Goal: Transaction & Acquisition: Purchase product/service

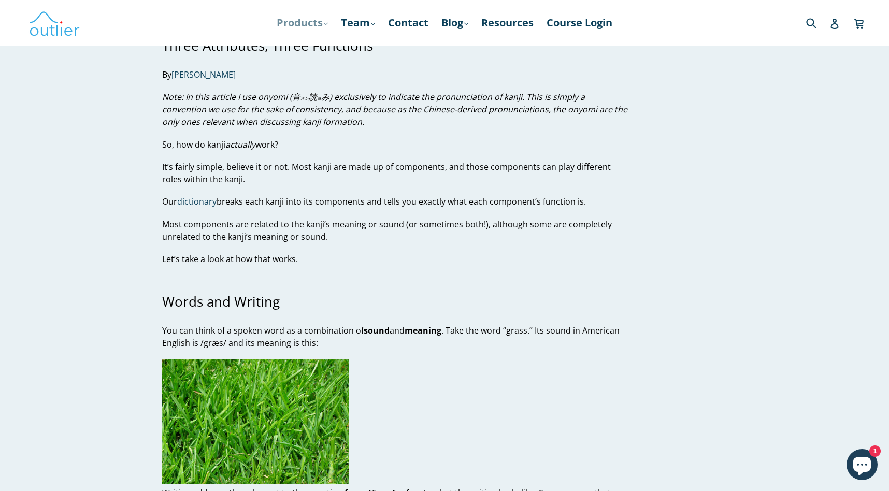
click at [307, 26] on link "Products .cls-1{fill:#231f20} expand" at bounding box center [302, 22] width 62 height 19
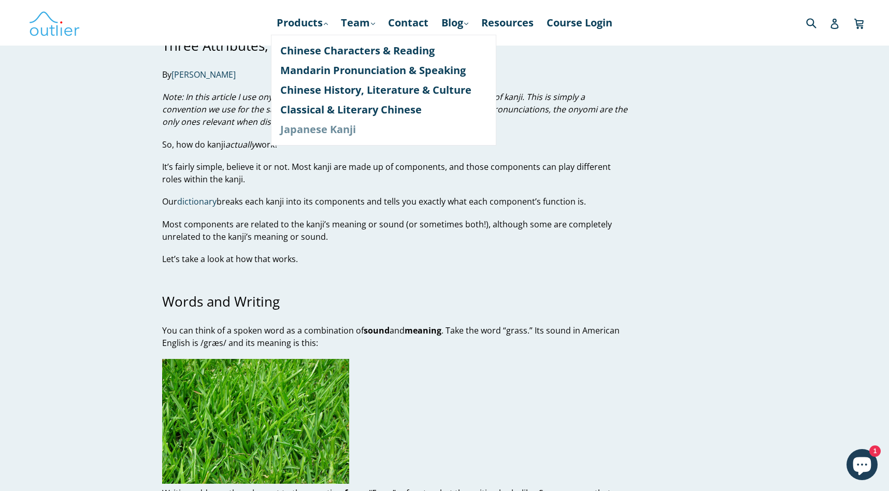
click at [314, 126] on link "Japanese Kanji" at bounding box center [383, 130] width 207 height 20
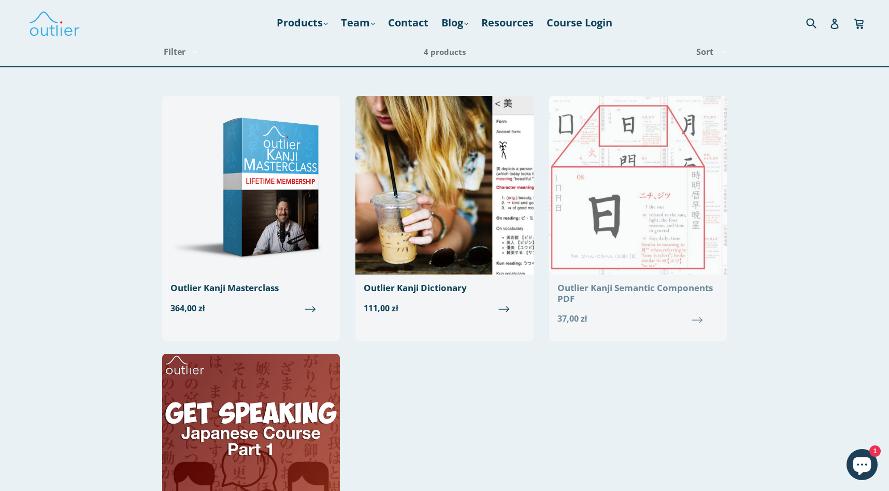
click at [642, 234] on img at bounding box center [638, 185] width 178 height 179
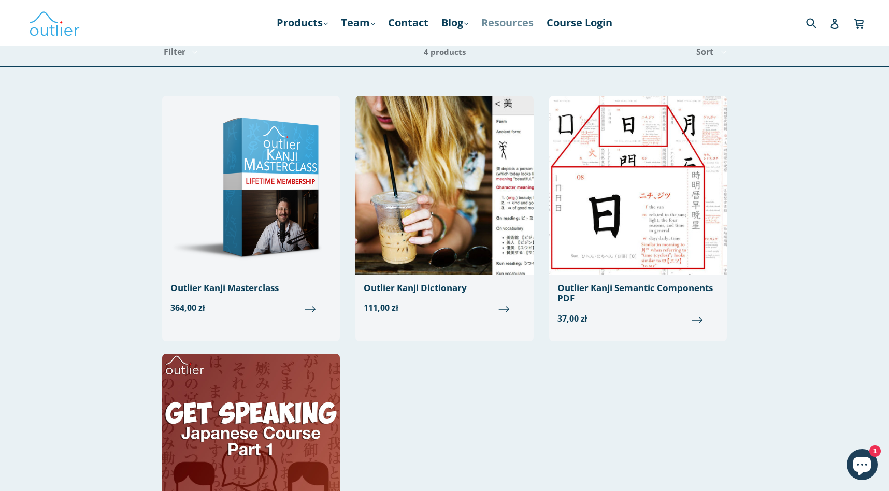
click at [496, 31] on link "Resources" at bounding box center [507, 22] width 63 height 19
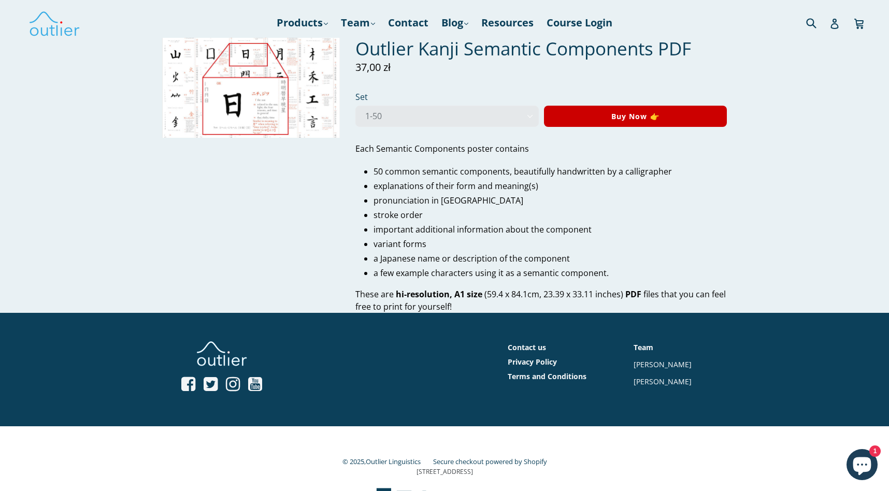
click at [273, 99] on img at bounding box center [251, 88] width 178 height 100
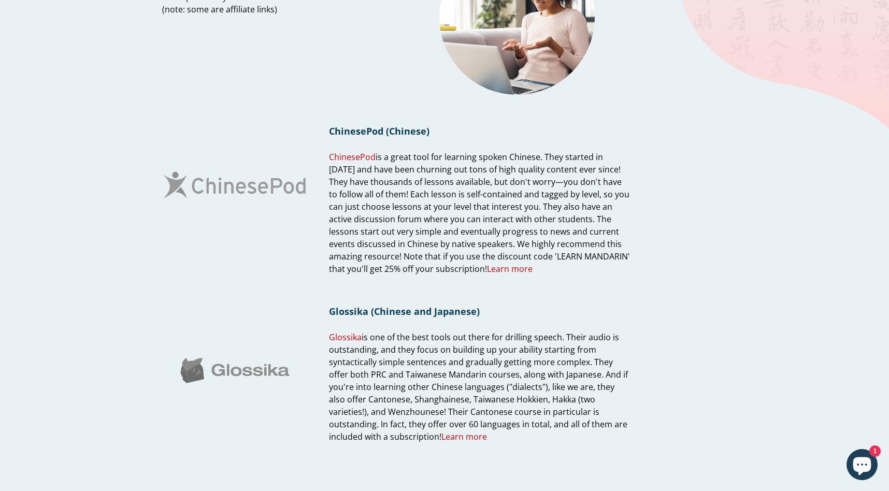
scroll to position [177, 0]
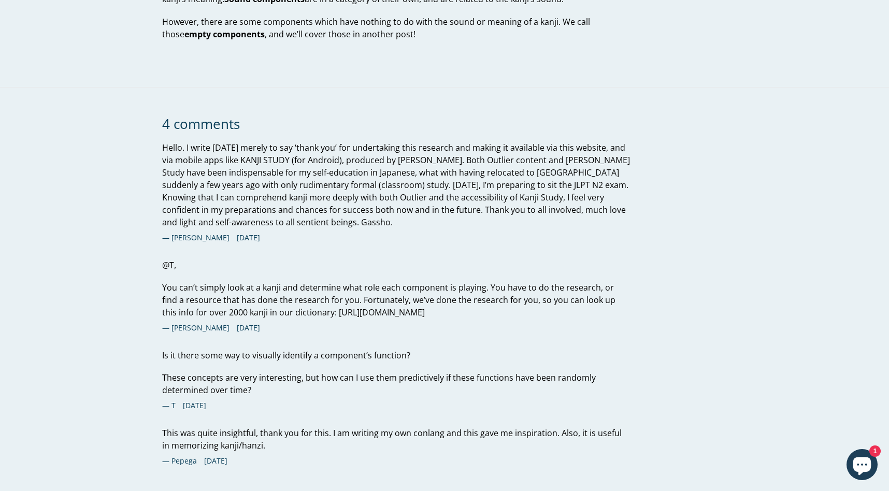
scroll to position [1777, 0]
drag, startPoint x: 304, startPoint y: 316, endPoint x: 304, endPoint y: 326, distance: 9.3
click at [304, 317] on p "You can’t simply look at a kanji and determine what role each component is play…" at bounding box center [396, 298] width 468 height 37
copy p "[URL][DOMAIN_NAME]"
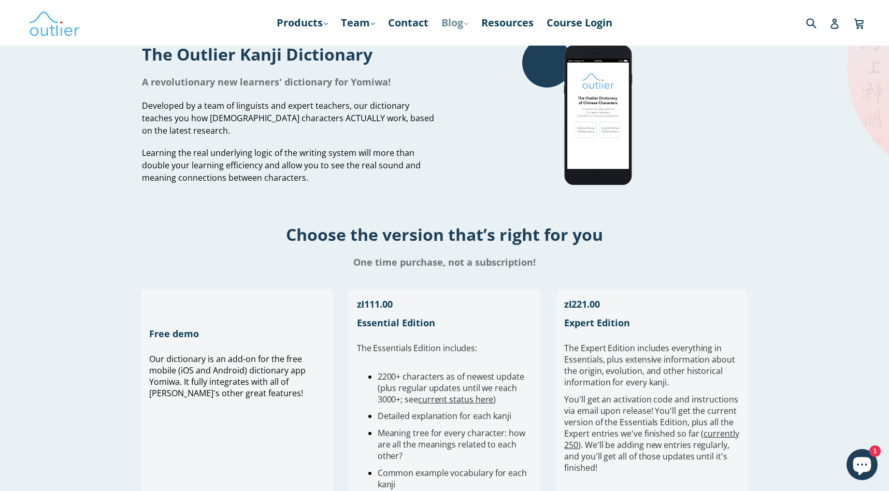
click at [457, 22] on link "Blog .cls-1{fill:#231f20} expand" at bounding box center [454, 22] width 37 height 19
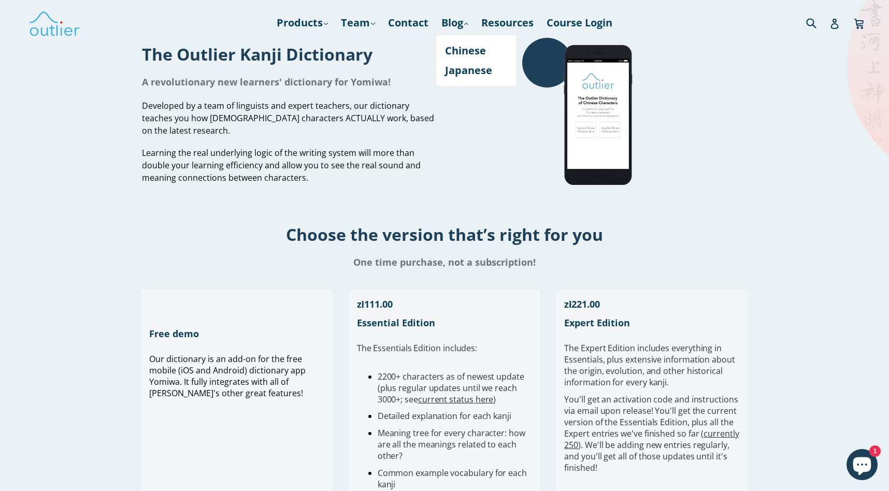
click at [422, 207] on div "Choose the version that’s right for you One time purchase, not a subscription!" at bounding box center [444, 237] width 889 height 89
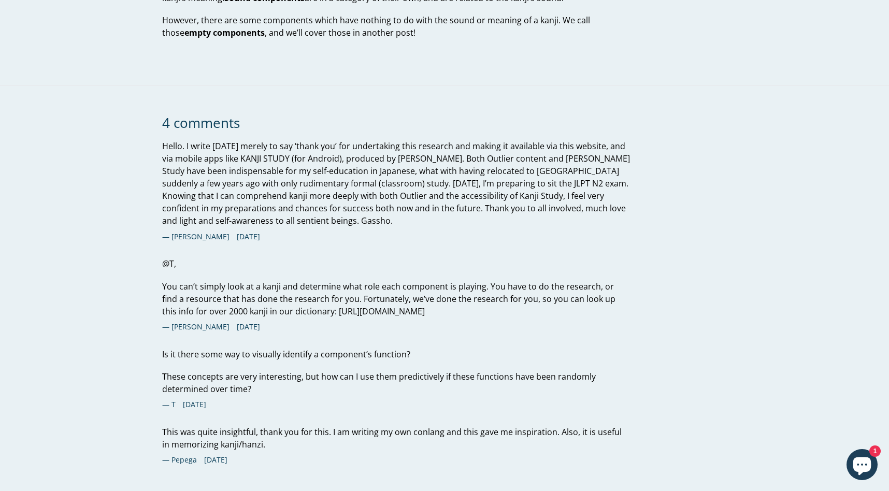
scroll to position [1960, 0]
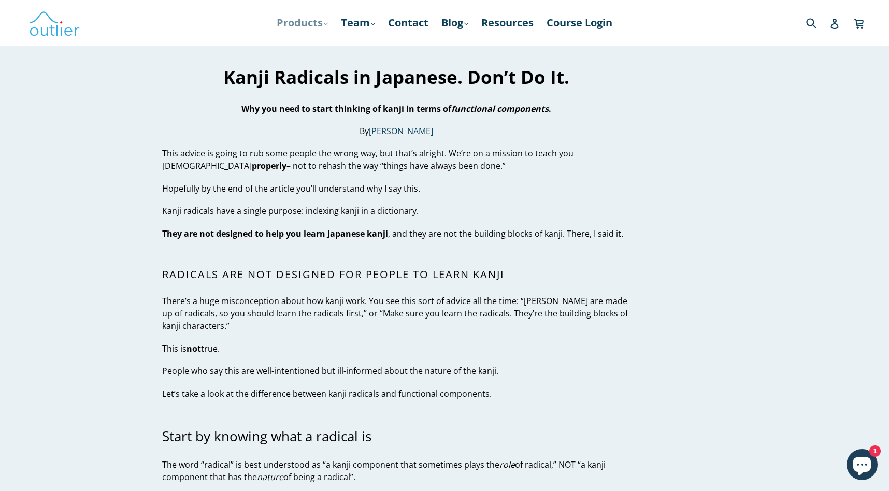
click at [295, 25] on link "Products .cls-1{fill:#231f20} expand" at bounding box center [302, 22] width 62 height 19
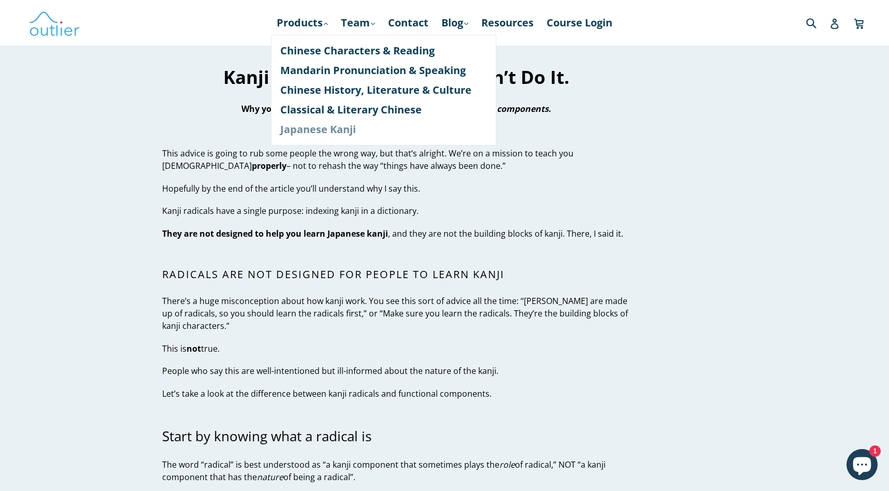
click at [292, 136] on link "Japanese Kanji" at bounding box center [383, 130] width 207 height 20
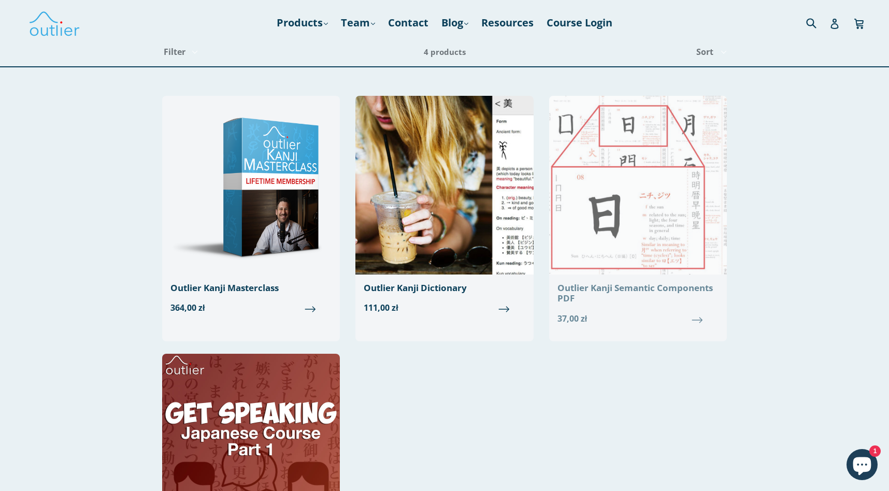
click at [634, 282] on link "Outlier Kanji Semantic Components PDF 37,00 zł" at bounding box center [638, 214] width 178 height 237
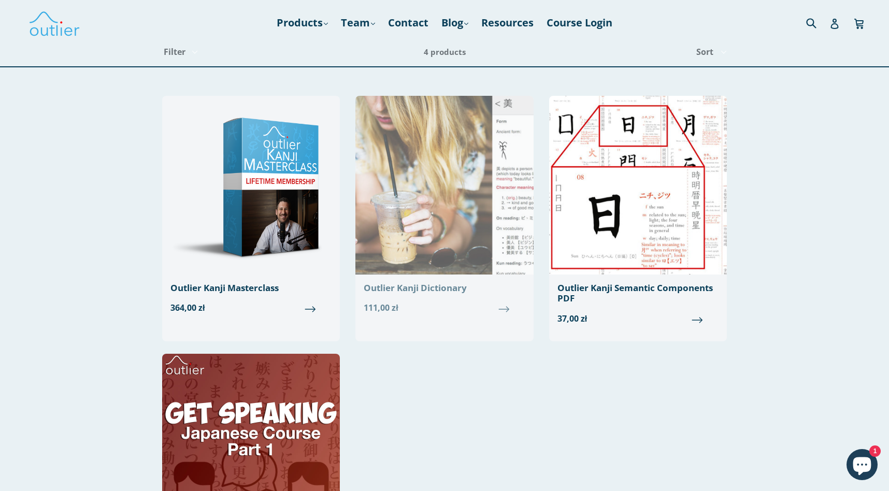
click at [460, 253] on img at bounding box center [444, 185] width 178 height 179
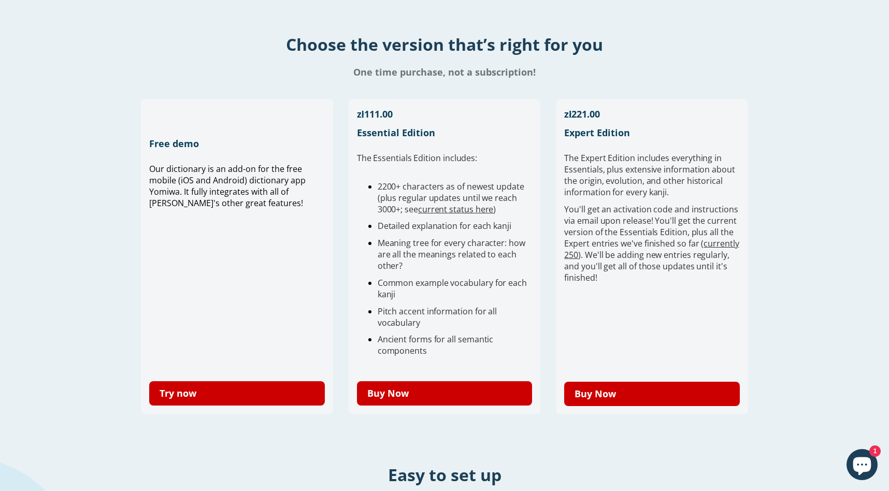
scroll to position [210, 0]
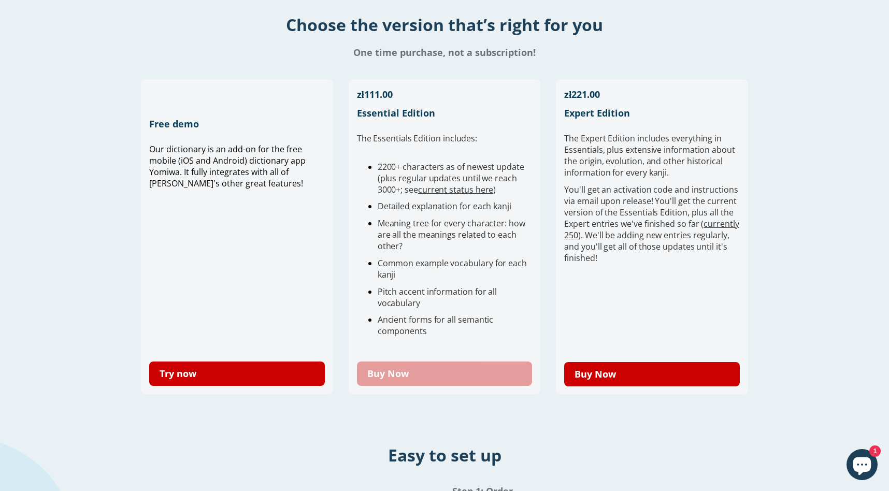
click at [465, 372] on link "Buy Now" at bounding box center [445, 373] width 176 height 24
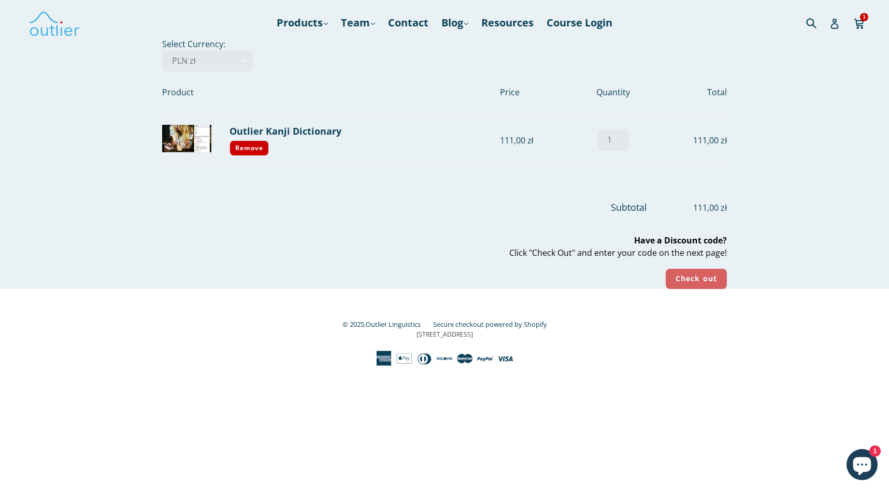
click at [700, 284] on input "Check out" at bounding box center [695, 279] width 61 height 20
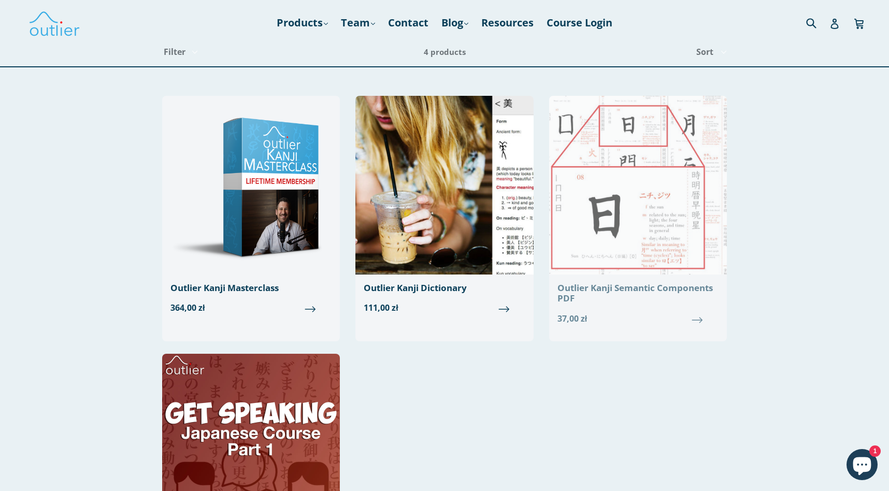
click at [617, 209] on img at bounding box center [638, 185] width 178 height 179
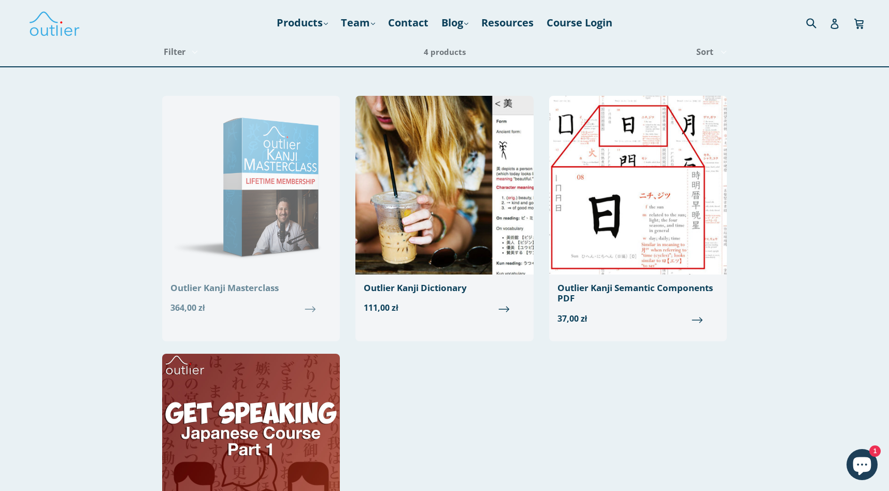
click at [209, 215] on img at bounding box center [251, 185] width 178 height 179
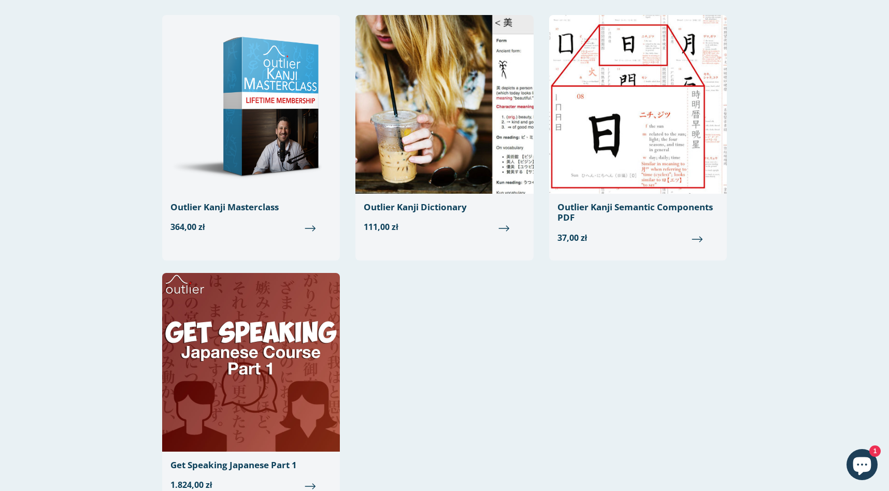
scroll to position [221, 0]
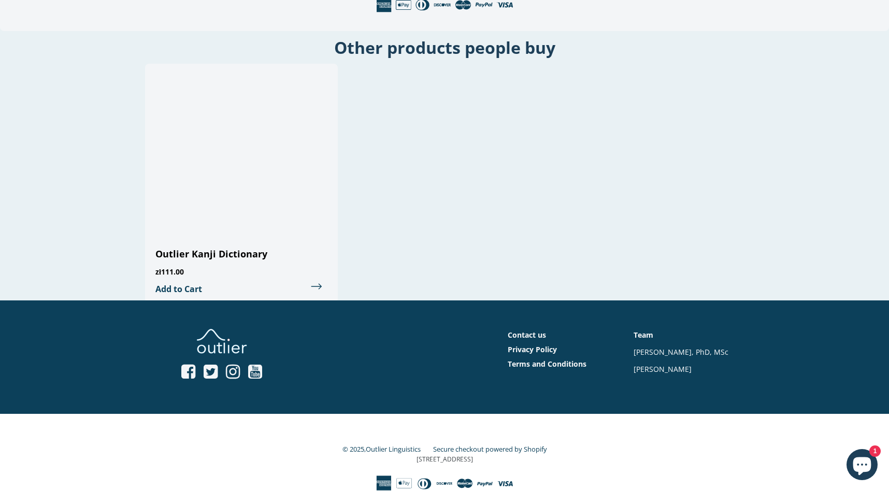
scroll to position [1750, 0]
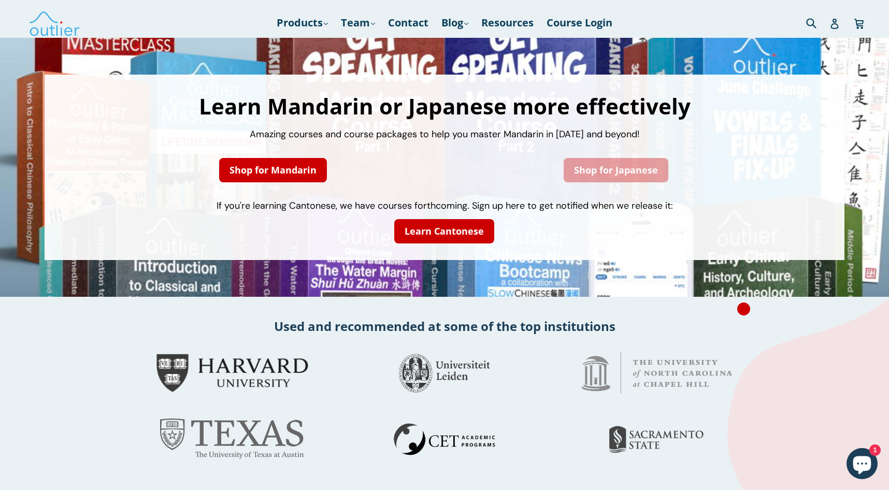
click at [588, 171] on link "Shop for Japanese" at bounding box center [615, 170] width 105 height 24
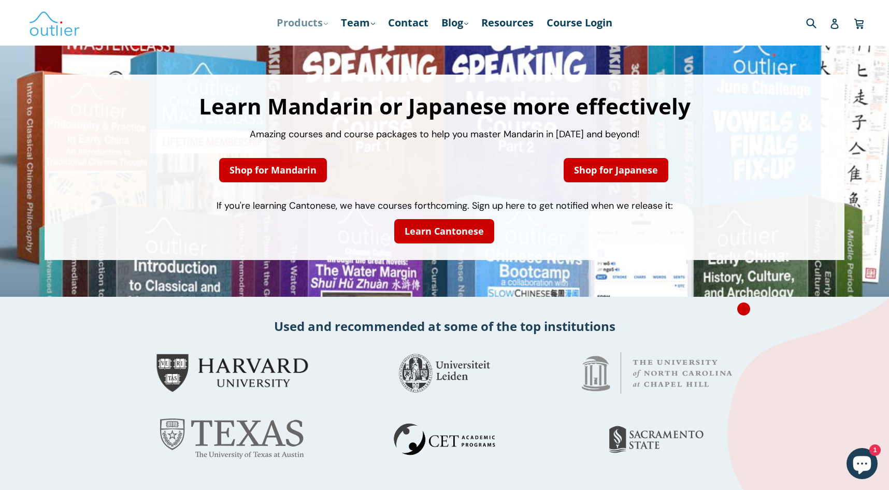
click at [313, 22] on link "Products .cls-1{fill:#231f20} expand" at bounding box center [302, 22] width 62 height 19
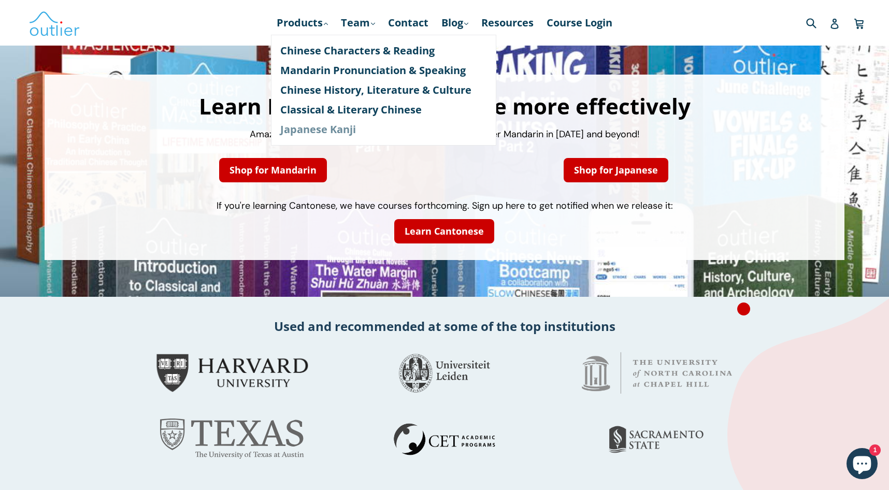
click at [322, 123] on link "Japanese Kanji" at bounding box center [383, 130] width 207 height 20
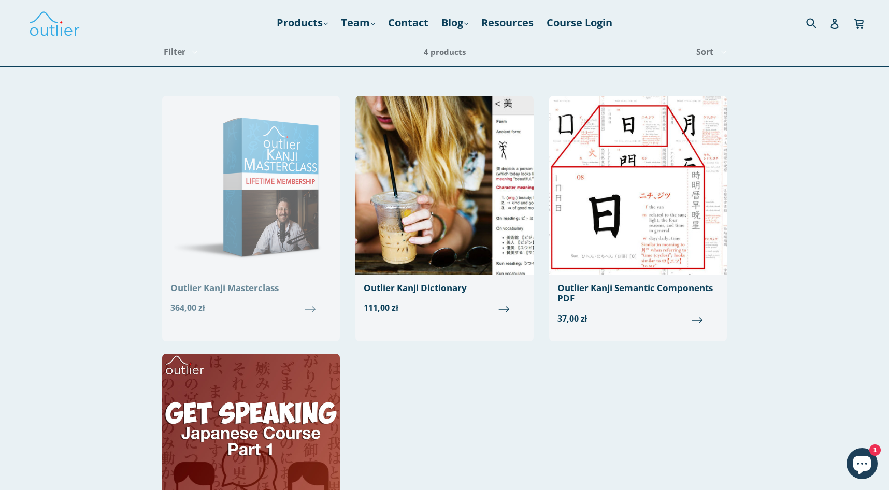
click at [317, 141] on img at bounding box center [251, 185] width 178 height 179
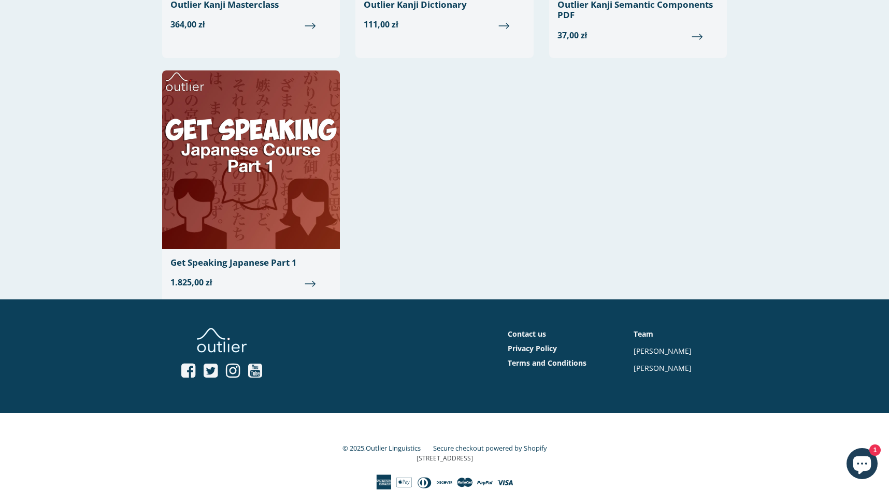
scroll to position [283, 0]
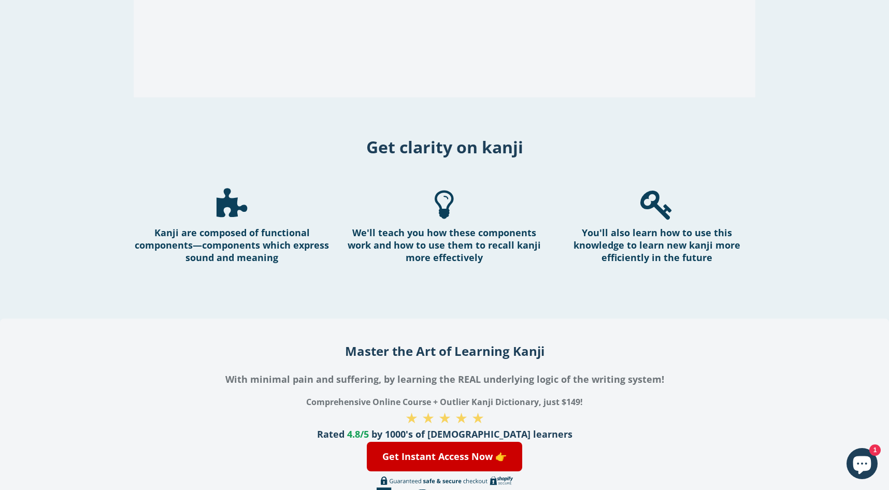
scroll to position [1383, 0]
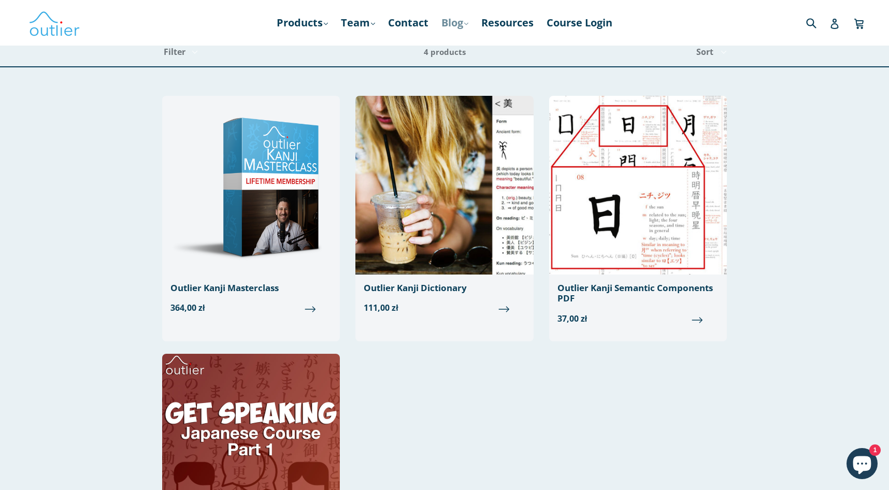
click at [462, 24] on link "Blog .cls-1{fill:#231f20} expand" at bounding box center [454, 22] width 37 height 19
click at [489, 23] on link "Resources" at bounding box center [507, 22] width 63 height 19
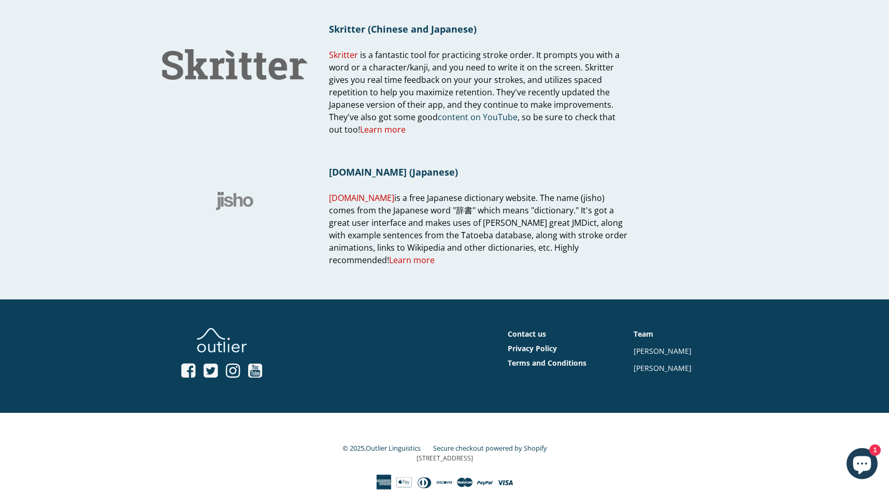
scroll to position [906, 0]
click at [351, 200] on span "[DOMAIN_NAME]" at bounding box center [361, 197] width 65 height 11
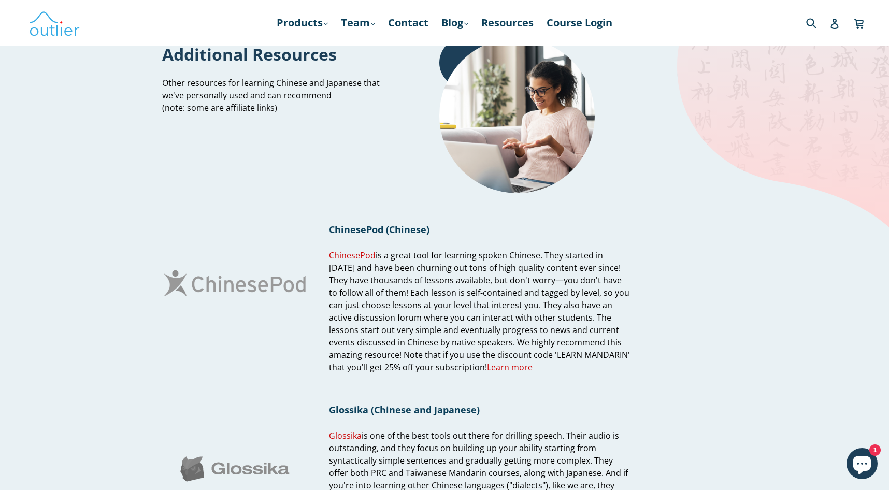
scroll to position [0, 0]
click at [347, 22] on link "Team .cls-1{fill:#231f20} expand" at bounding box center [358, 22] width 45 height 19
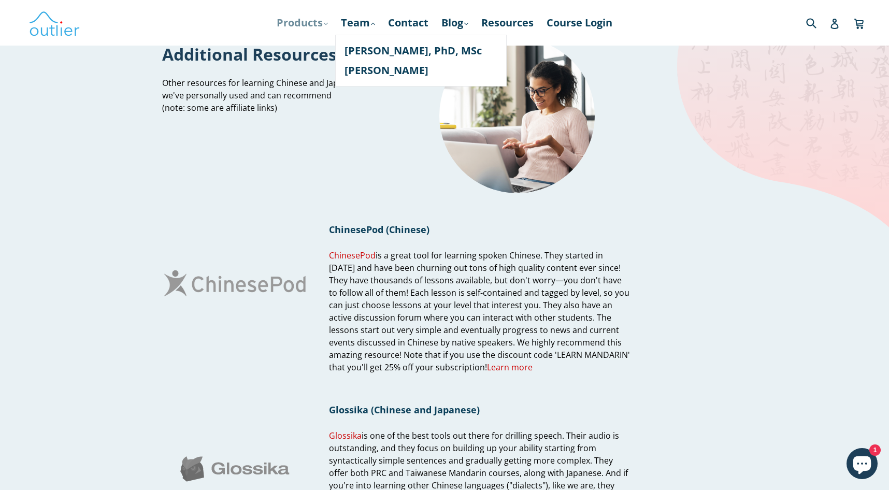
click at [321, 22] on link "Products .cls-1{fill:#231f20} expand" at bounding box center [302, 22] width 62 height 19
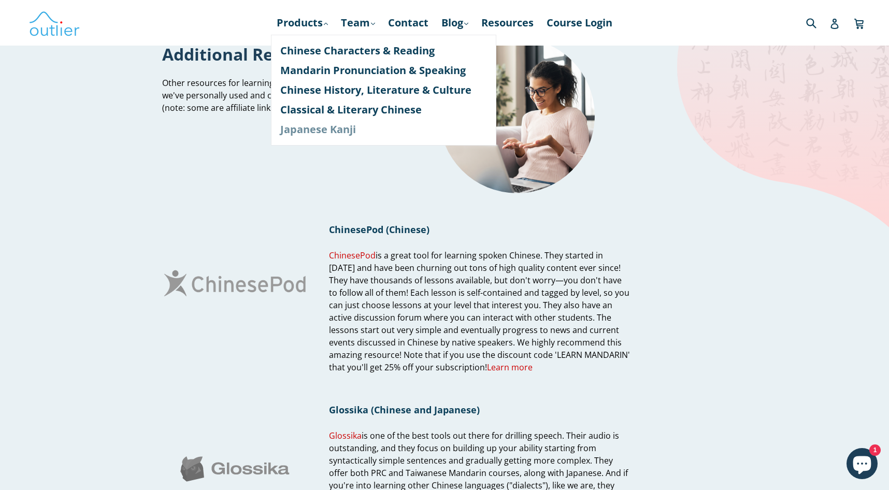
click at [304, 122] on link "Japanese Kanji" at bounding box center [383, 130] width 207 height 20
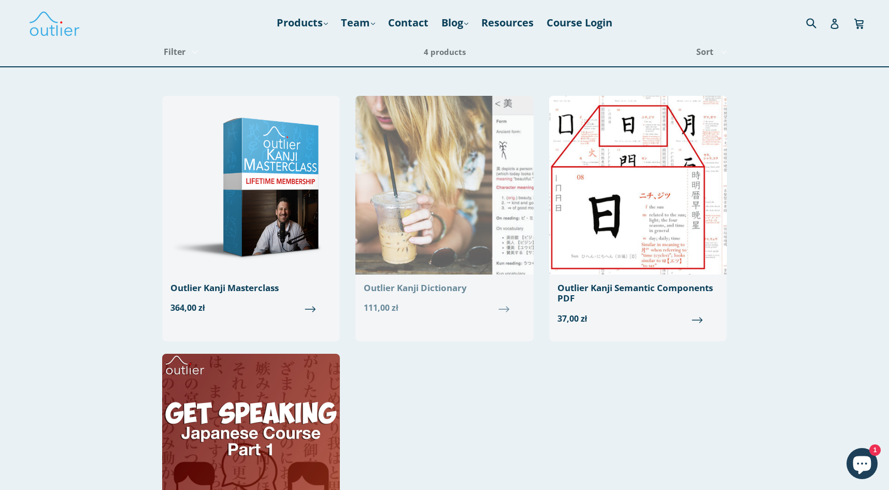
click at [466, 200] on img at bounding box center [444, 185] width 178 height 179
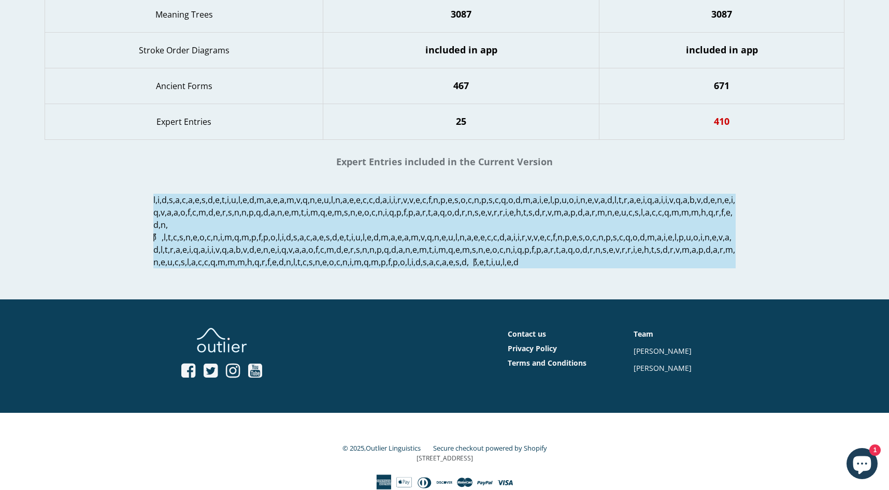
scroll to position [1154, 0]
